Goal: Complete application form: Complete application form

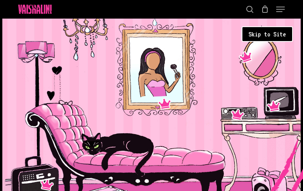
type input "OlqsGzqBwNGOvnl"
type input "[EMAIL_ADDRESS][DOMAIN_NAME]"
type input "gBYEhTSHYVYDwe"
type input "[EMAIL_ADDRESS][DOMAIN_NAME]"
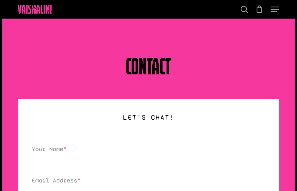
type input "mTUjhVCWiTOC"
type input "[EMAIL_ADDRESS][DOMAIN_NAME]"
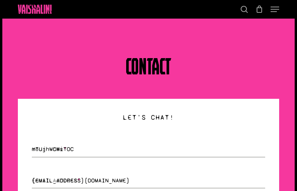
type input "vRvwLuMk"
type input "jPhCNJodZaD"
type input "elRMlPjVMJQ"
select select "collaboration"
